Goal: Information Seeking & Learning: Stay updated

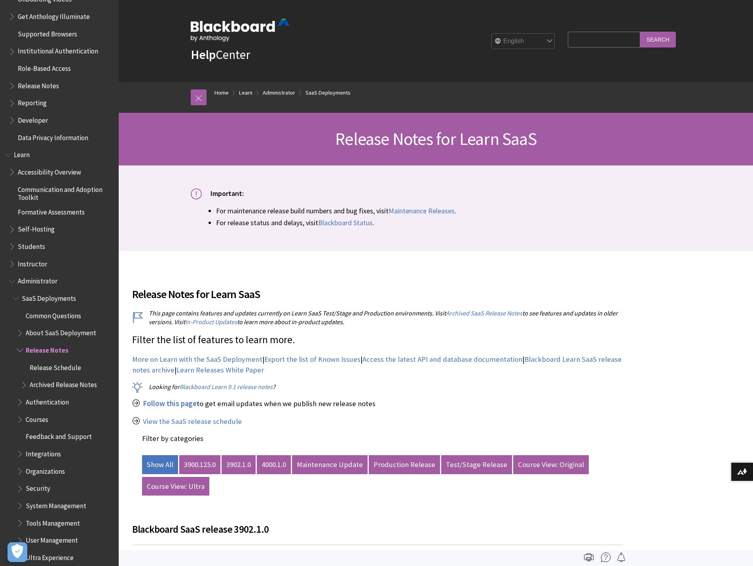
scroll to position [495, 0]
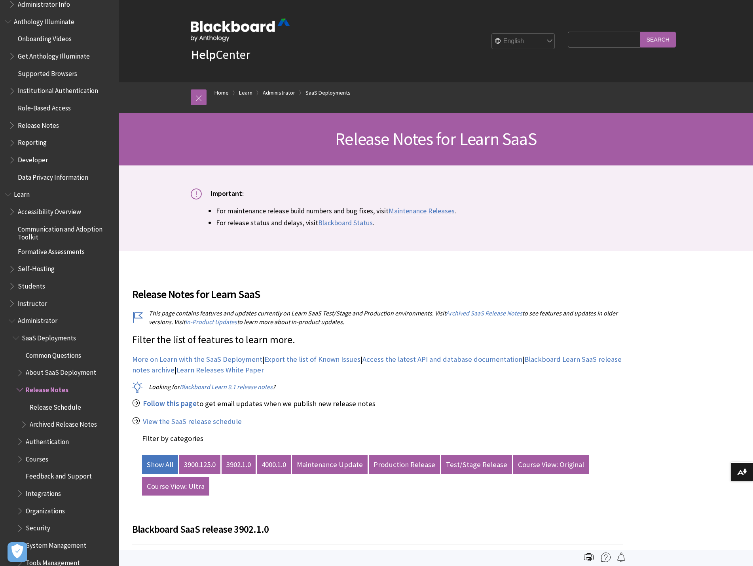
click at [10, 193] on span "Book outline for Blackboard Learn Help" at bounding box center [9, 193] width 8 height 10
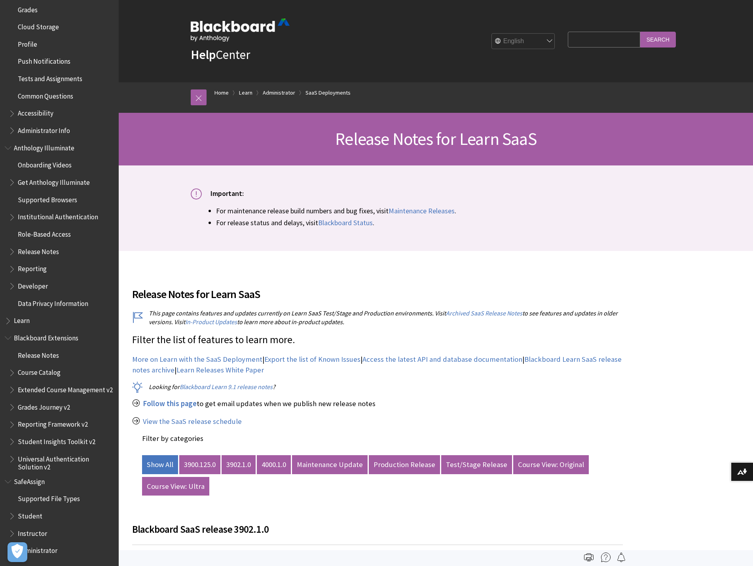
scroll to position [374, 0]
click at [8, 332] on span "Book outline for Blackboard Extensions" at bounding box center [9, 336] width 8 height 10
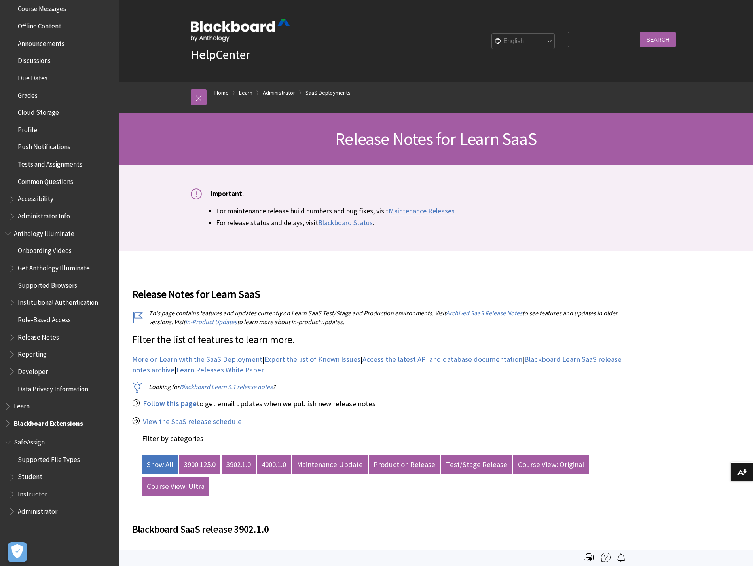
scroll to position [242, 0]
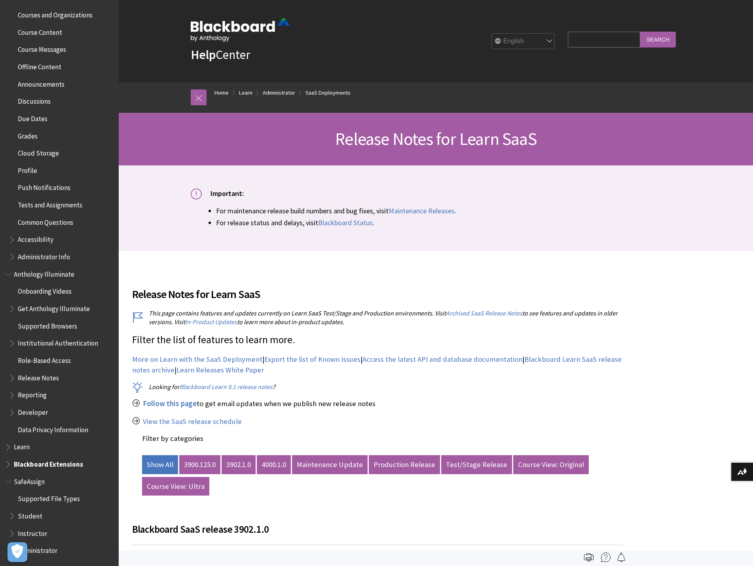
click at [8, 479] on span "Book outline for Blackboard SafeAssign" at bounding box center [9, 480] width 8 height 10
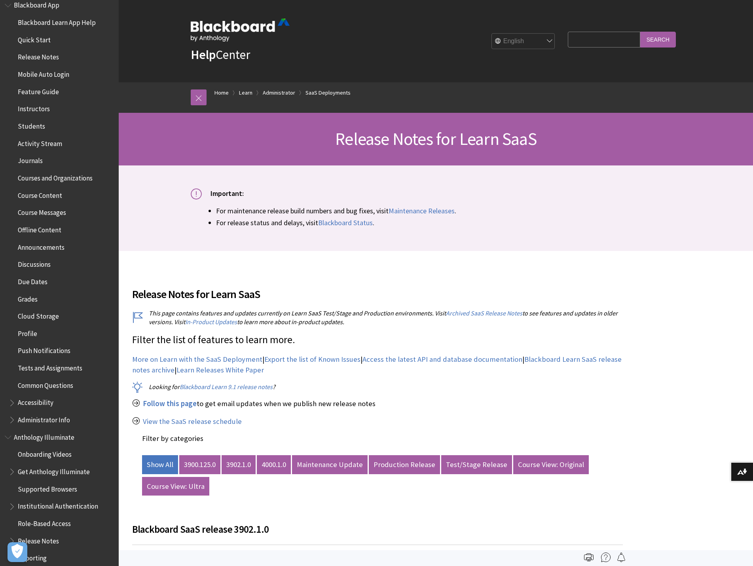
scroll to position [0, 0]
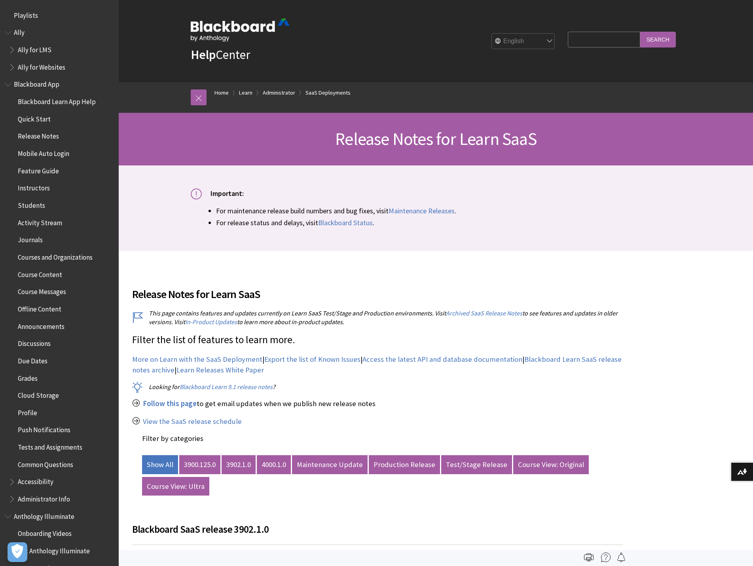
click at [46, 135] on span "Release Notes" at bounding box center [38, 135] width 41 height 11
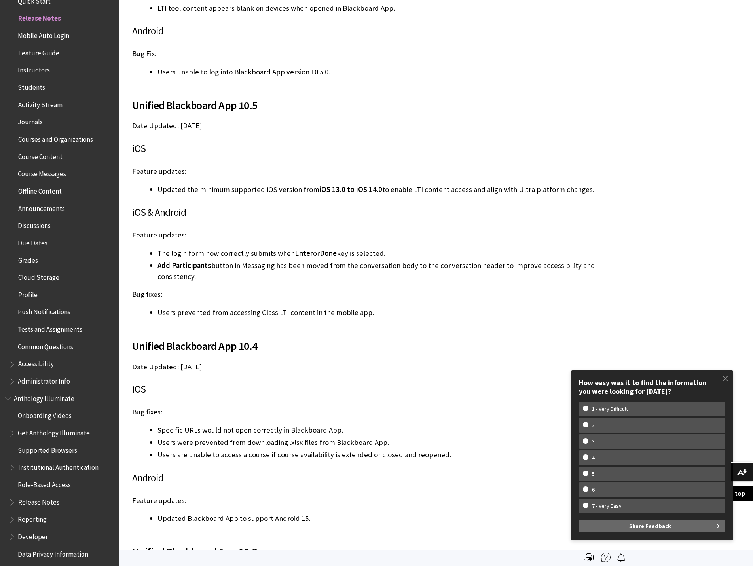
scroll to position [317, 0]
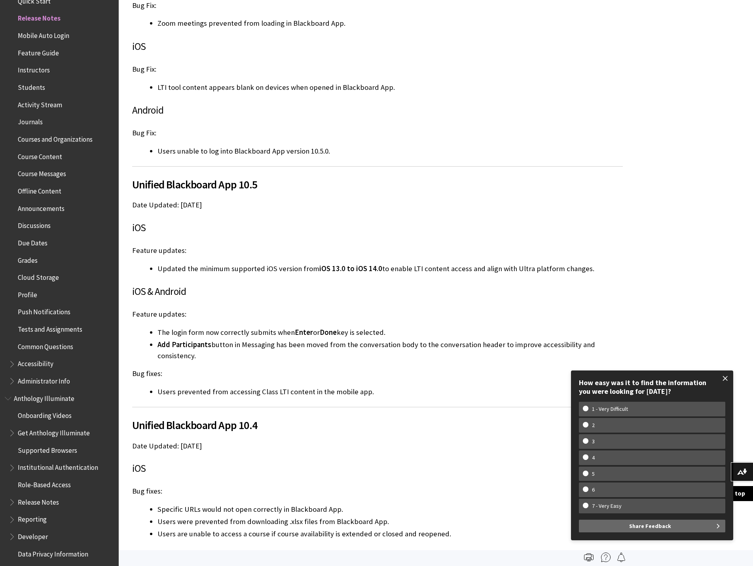
click at [728, 376] on span at bounding box center [725, 378] width 17 height 17
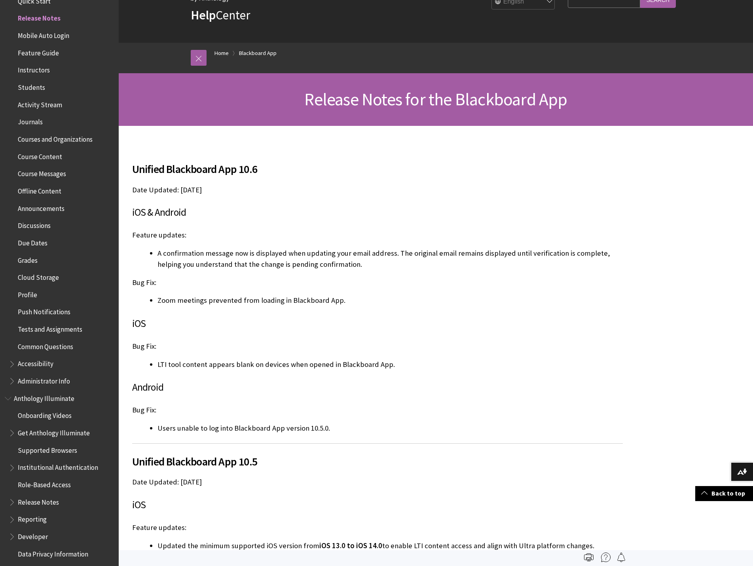
scroll to position [0, 0]
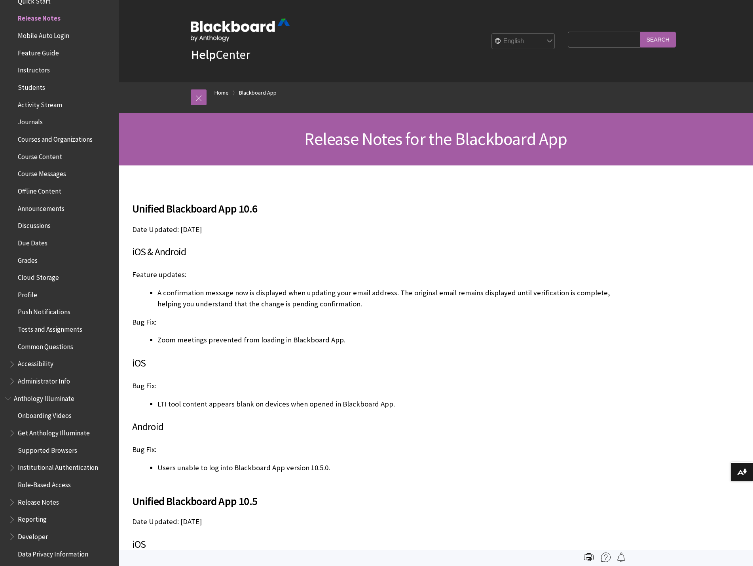
click at [368, 294] on li "A confirmation message now is displayed when updating your email address. The o…" at bounding box center [390, 298] width 465 height 22
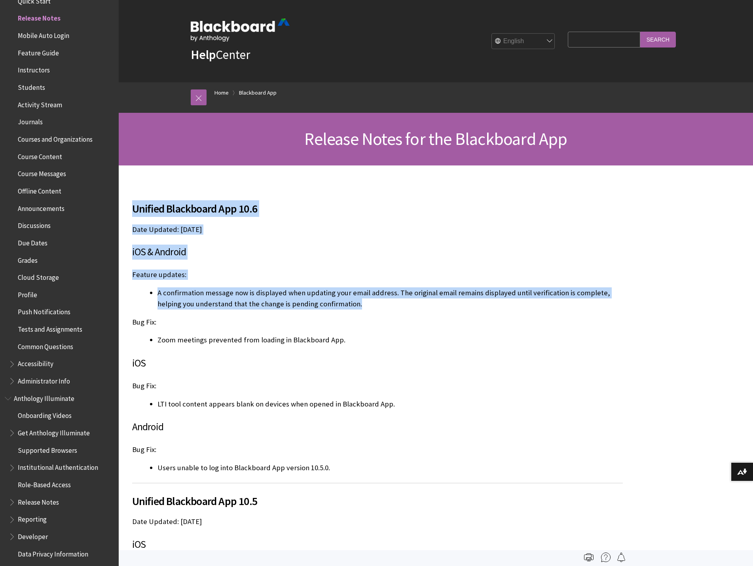
drag, startPoint x: 362, startPoint y: 299, endPoint x: 129, endPoint y: 207, distance: 250.5
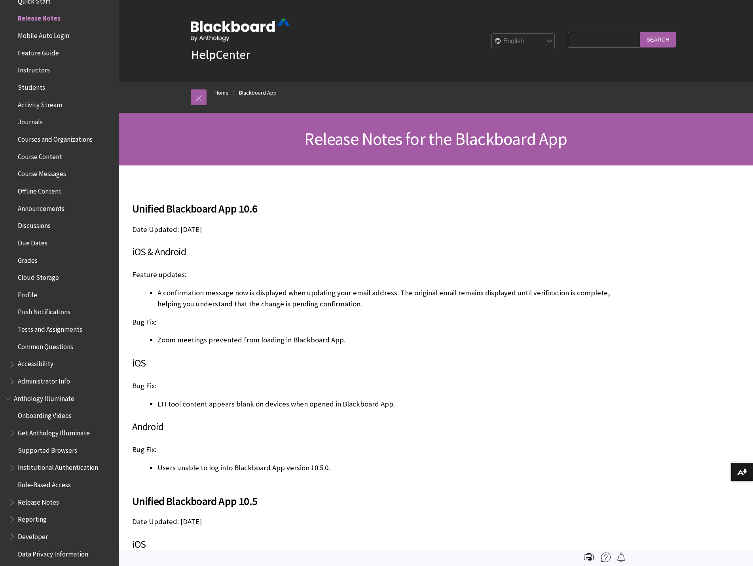
click at [270, 468] on li "Users unable to log into Blackboard App version 10.5.0." at bounding box center [390, 467] width 465 height 11
